Goal: Navigation & Orientation: Find specific page/section

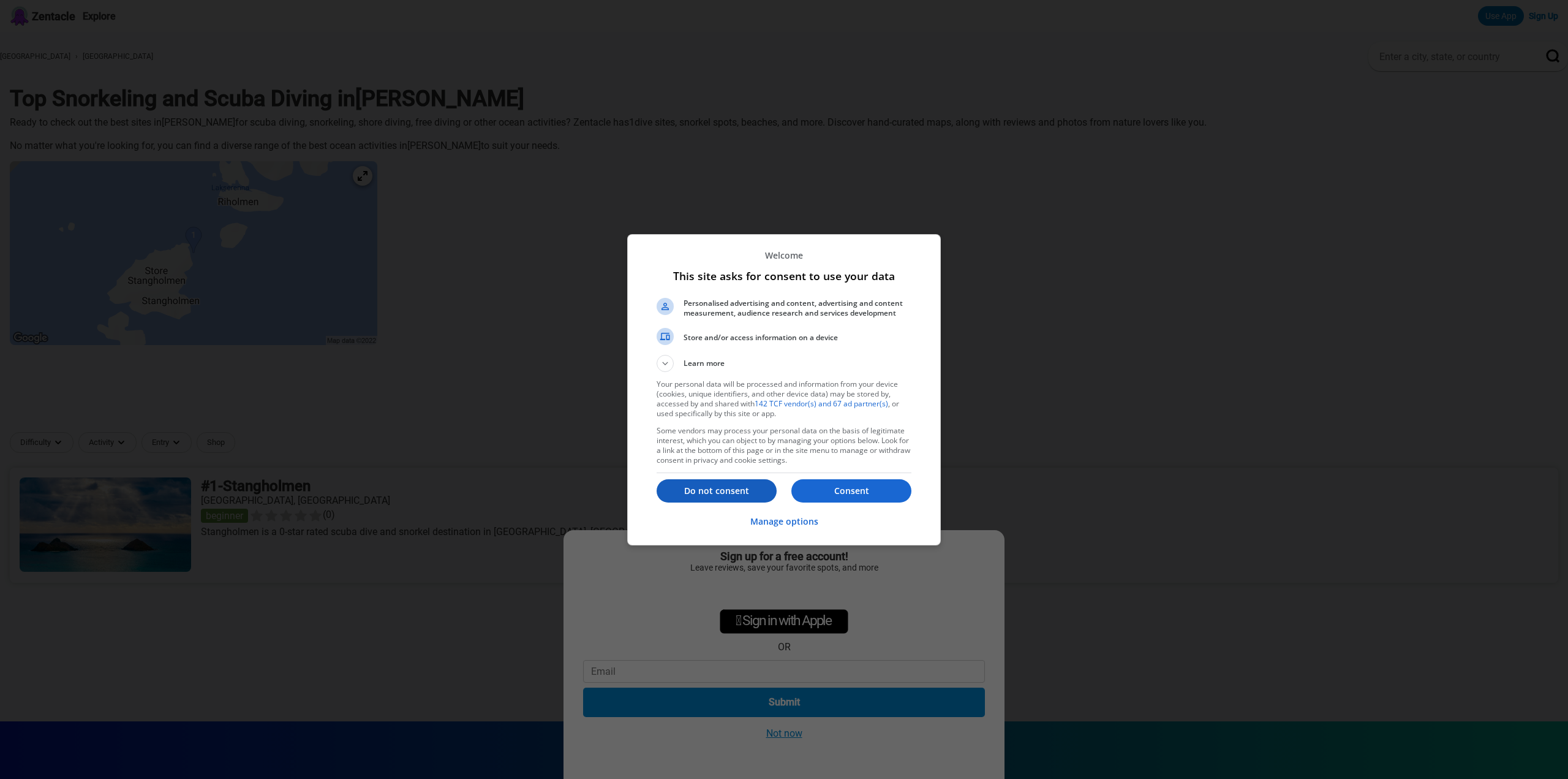
click at [707, 496] on p "Do not consent" at bounding box center [717, 491] width 120 height 12
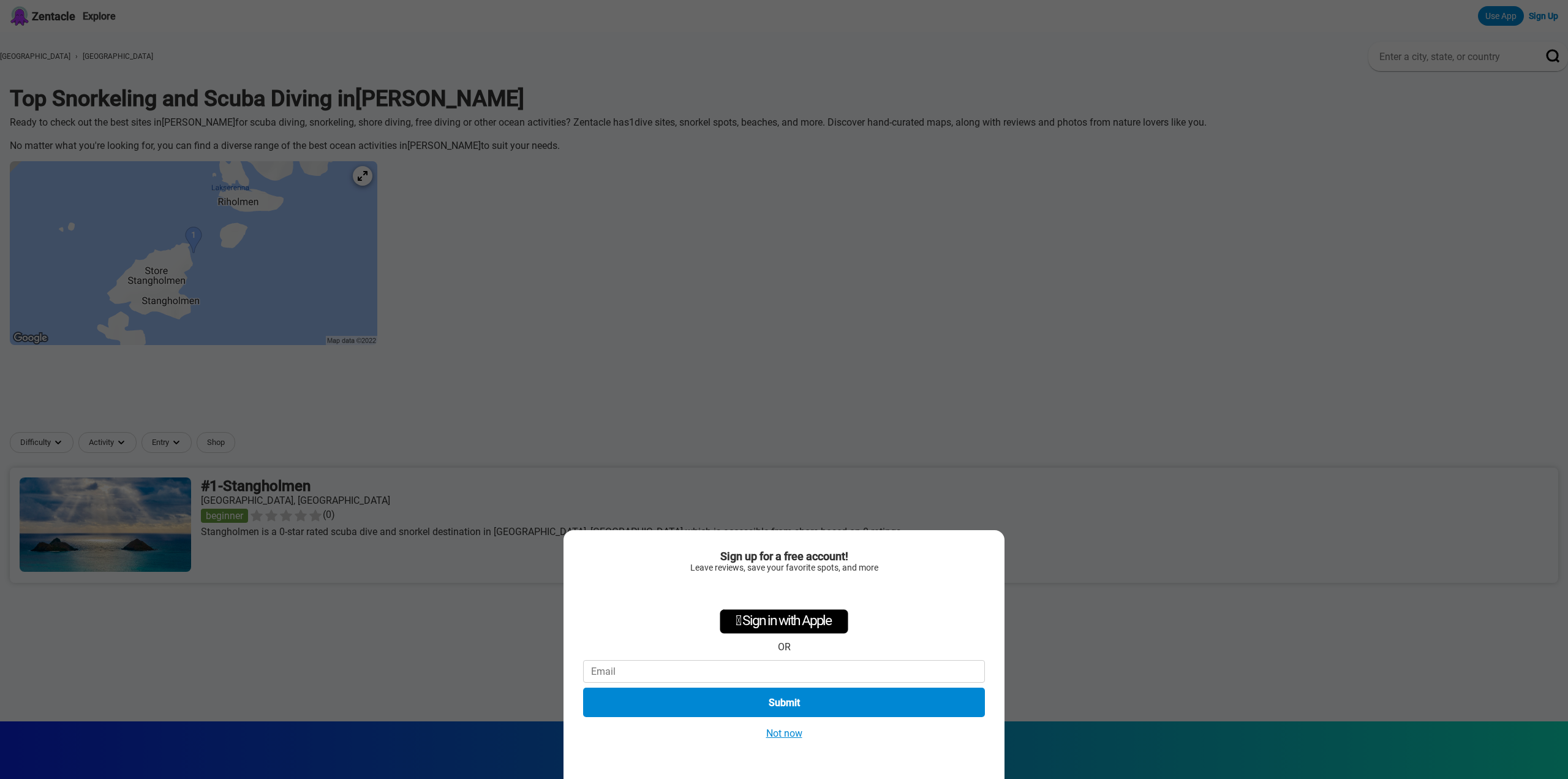
click at [898, 331] on div "Sign up for a free account! Leave reviews, save your favorite spots, and more …" at bounding box center [784, 389] width 1568 height 779
click at [481, 217] on div "Sign up for a free account! Leave reviews, save your favorite spots, and more …" at bounding box center [784, 389] width 1568 height 779
click at [801, 742] on div "Sign up for a free account! Leave reviews, save your favorite spots, and more …" at bounding box center [784, 655] width 441 height 249
click at [771, 733] on button "Not now" at bounding box center [785, 733] width 43 height 13
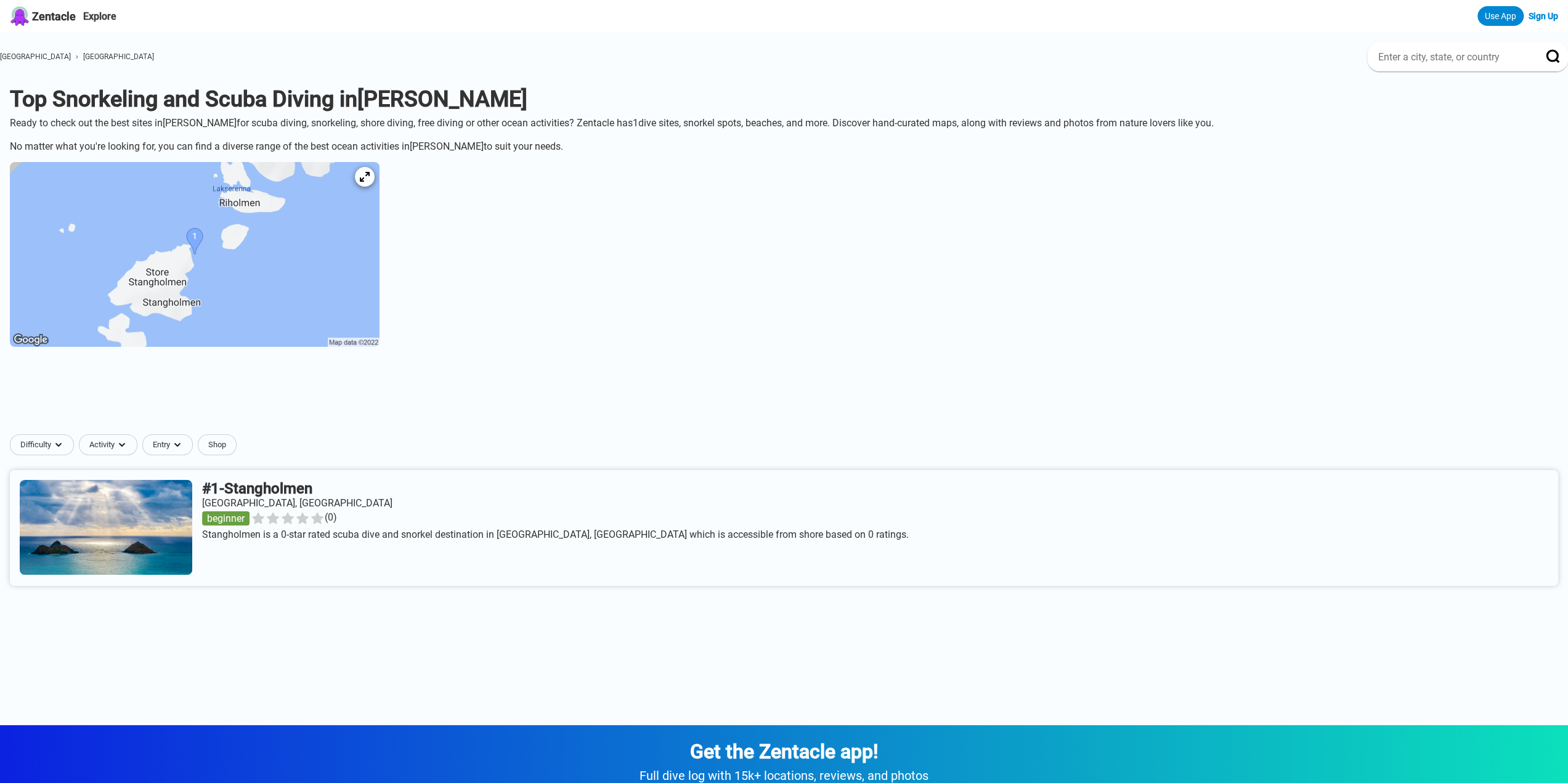
click at [348, 228] on img at bounding box center [194, 254] width 369 height 185
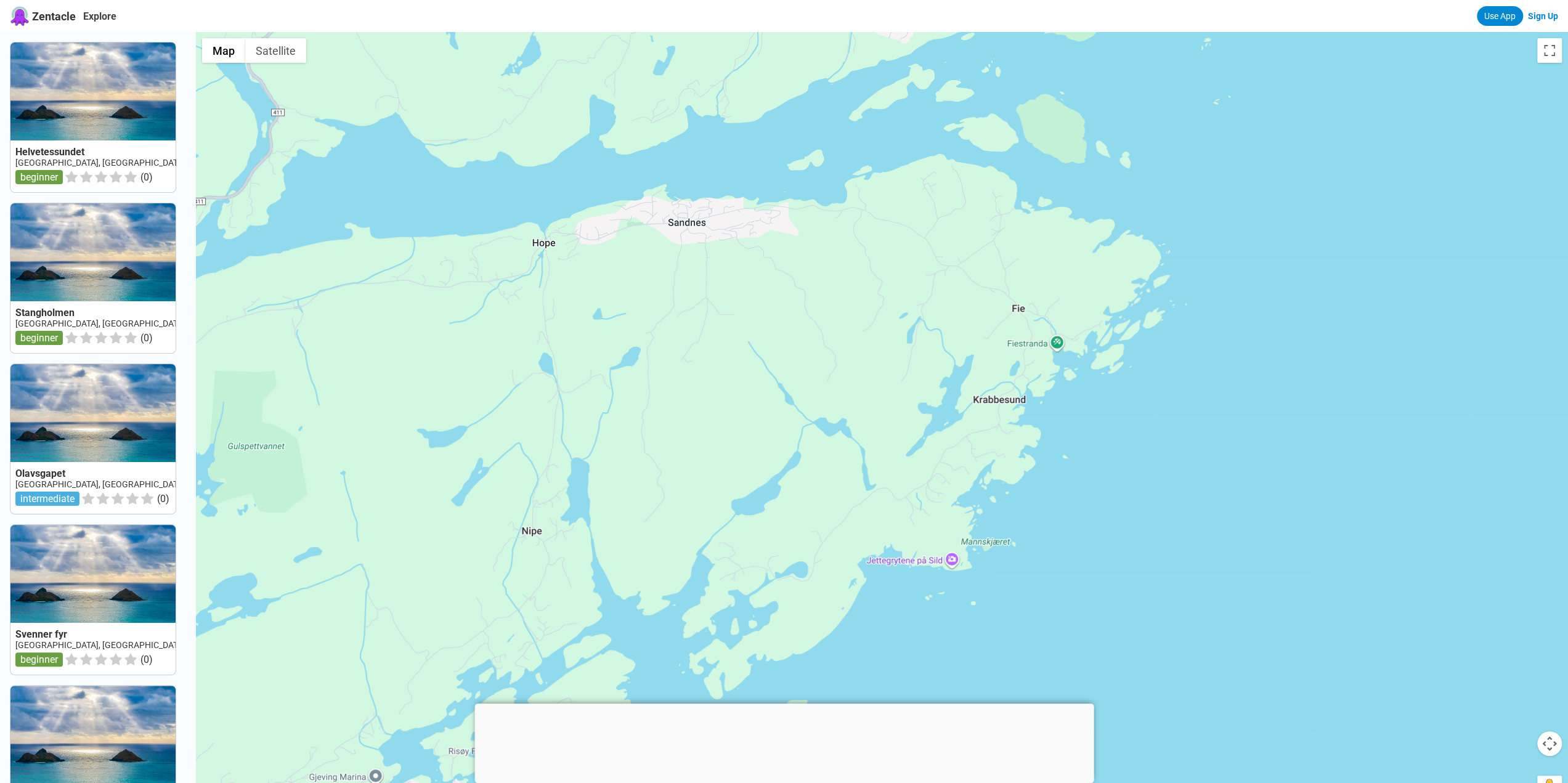
drag, startPoint x: 986, startPoint y: 218, endPoint x: 821, endPoint y: 603, distance: 418.9
click at [821, 603] on div at bounding box center [882, 424] width 1372 height 783
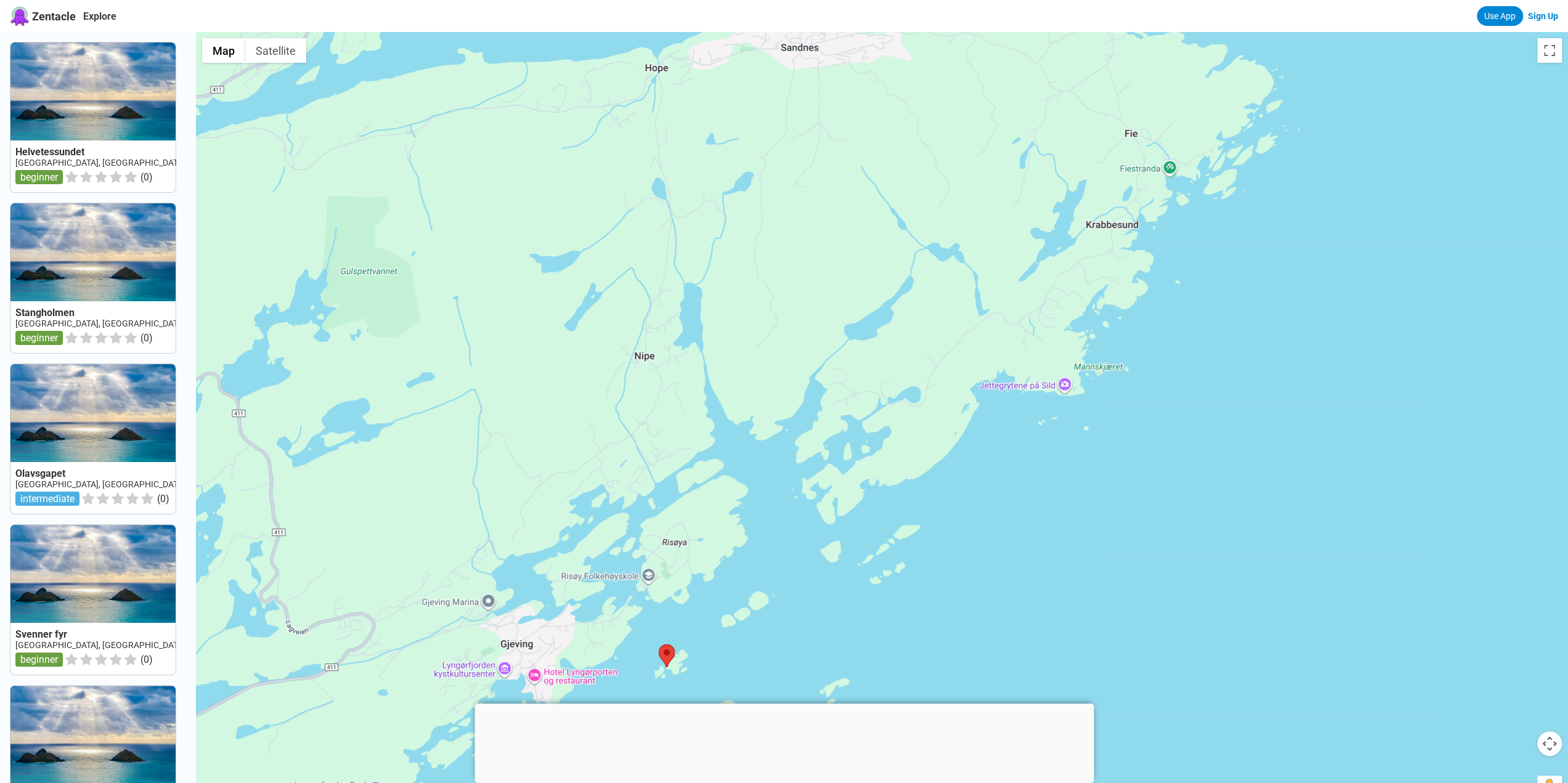
drag, startPoint x: 801, startPoint y: 557, endPoint x: 915, endPoint y: 381, distance: 209.7
click at [915, 381] on div at bounding box center [882, 424] width 1372 height 783
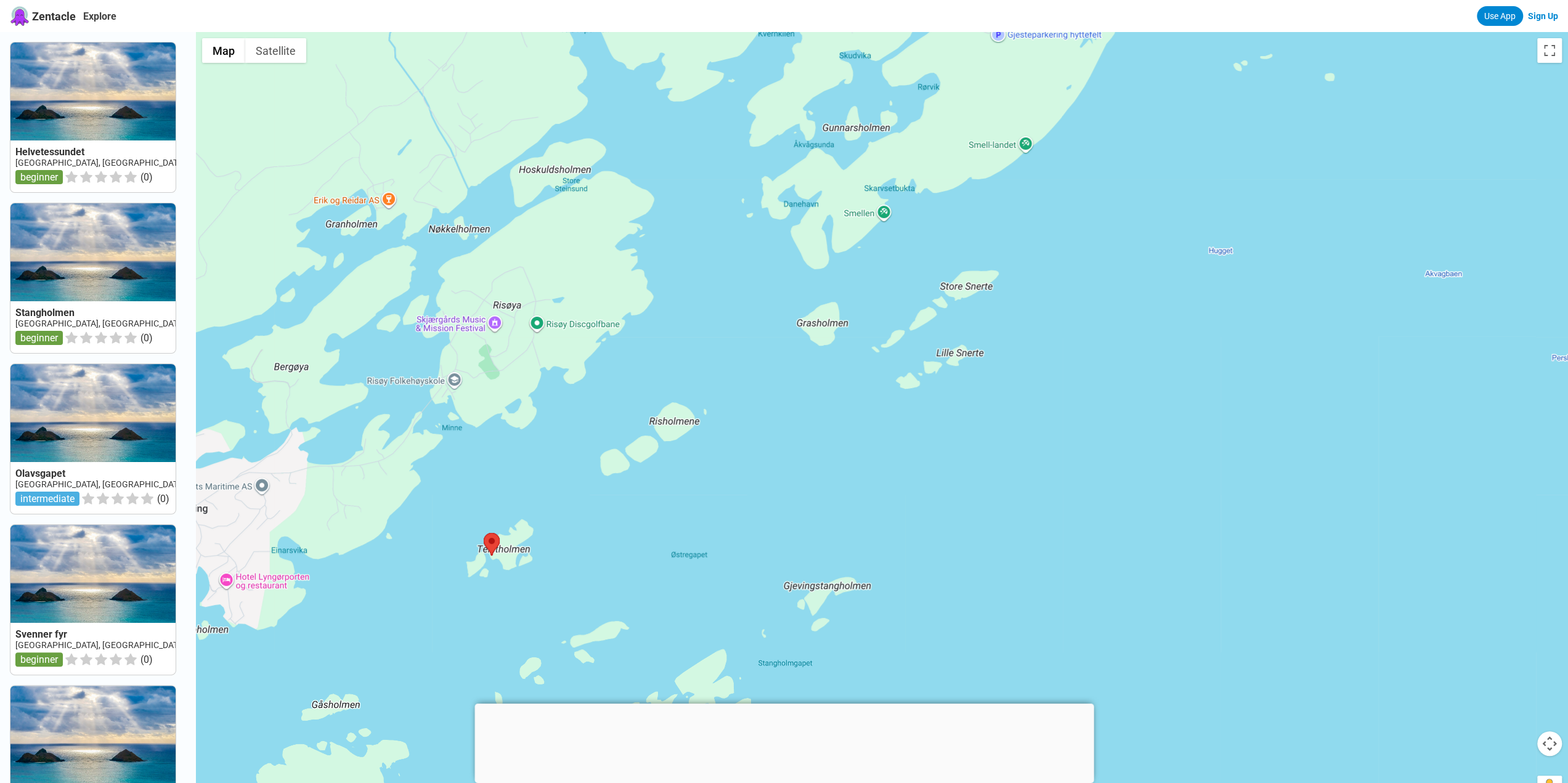
drag, startPoint x: 807, startPoint y: 503, endPoint x: 835, endPoint y: 170, distance: 334.2
click at [835, 170] on div at bounding box center [882, 424] width 1372 height 783
click at [484, 533] on area at bounding box center [484, 533] width 0 height 0
